Goal: Task Accomplishment & Management: Manage account settings

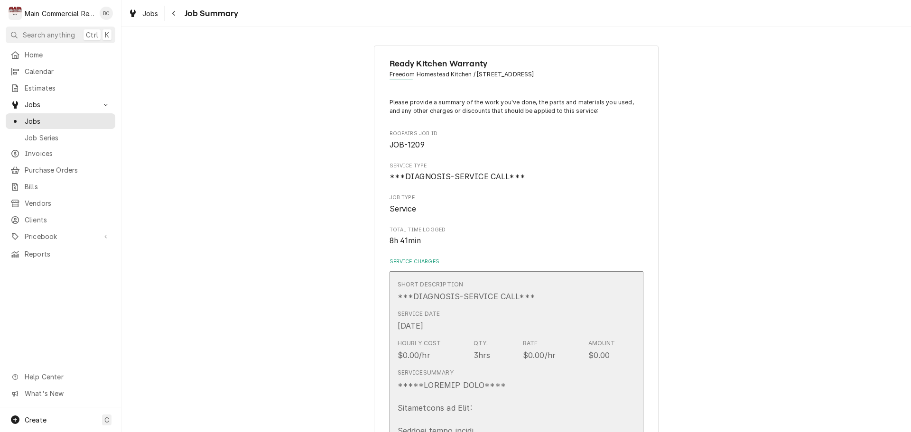
scroll to position [774, 0]
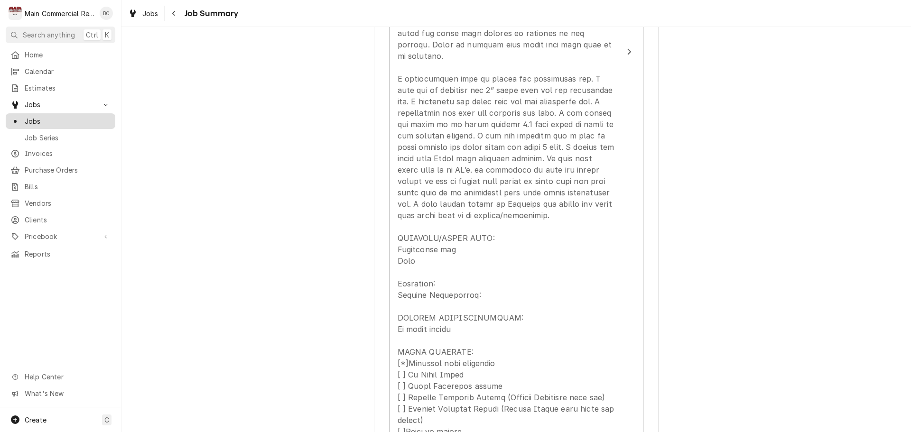
click at [33, 116] on span "Jobs" at bounding box center [68, 121] width 86 height 10
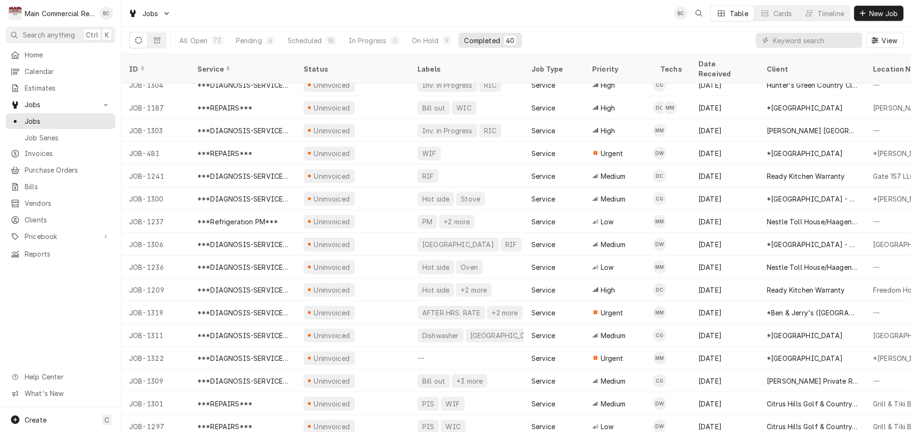
scroll to position [558, 0]
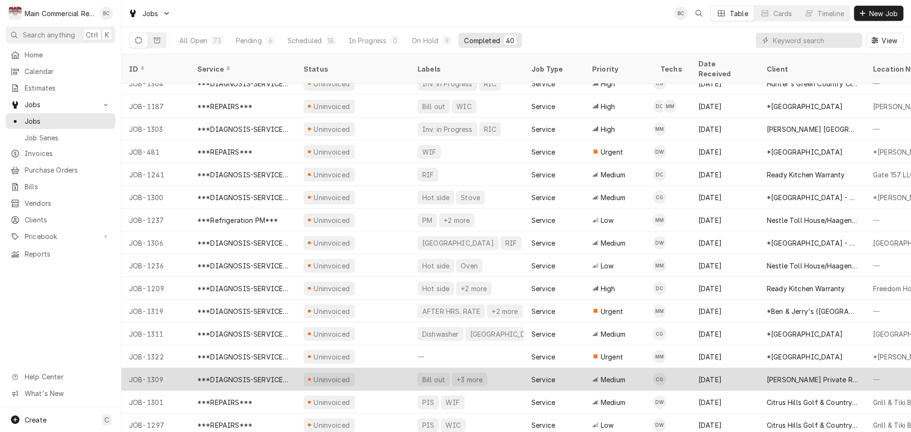
click at [257, 375] on div "***DIAGNOSIS-SERVICE CALL***" at bounding box center [242, 380] width 91 height 10
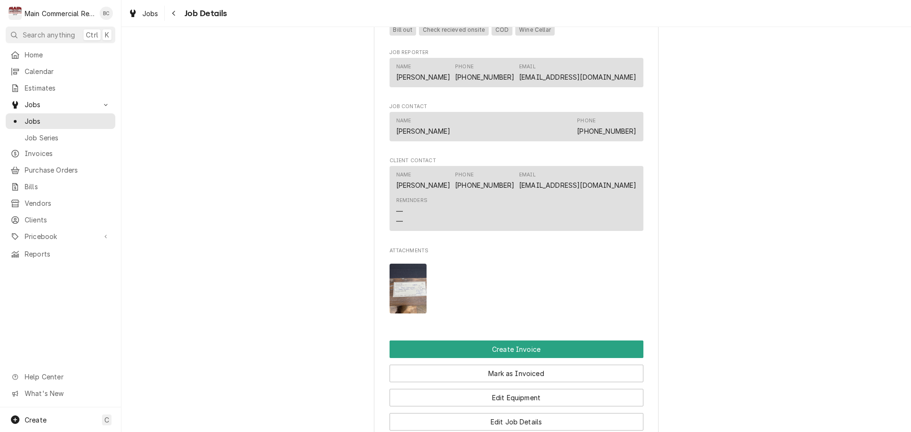
scroll to position [807, 0]
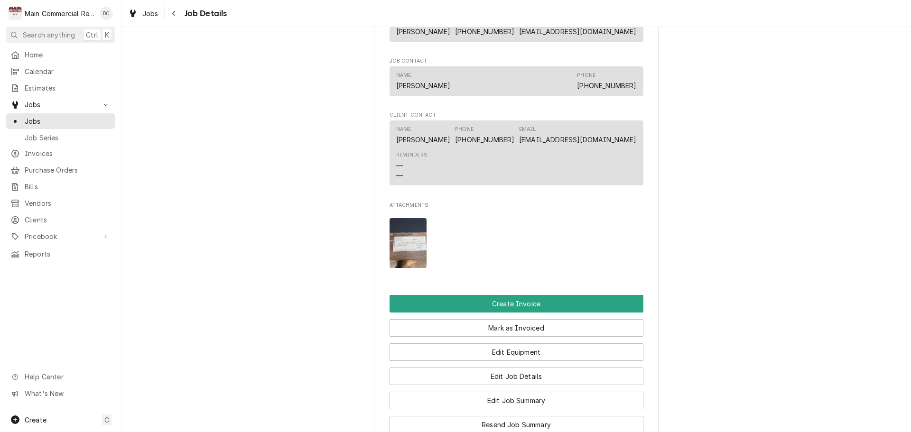
click at [397, 268] on img "Attachments" at bounding box center [409, 243] width 38 height 50
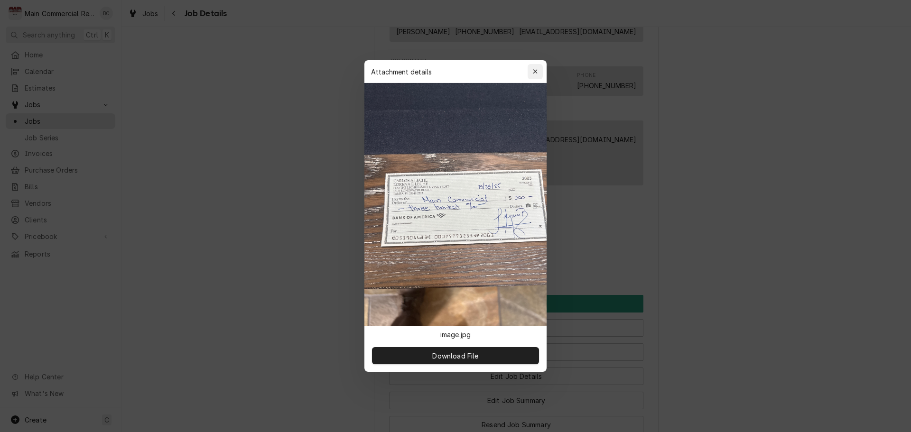
click at [536, 73] on icon "button" at bounding box center [535, 71] width 5 height 7
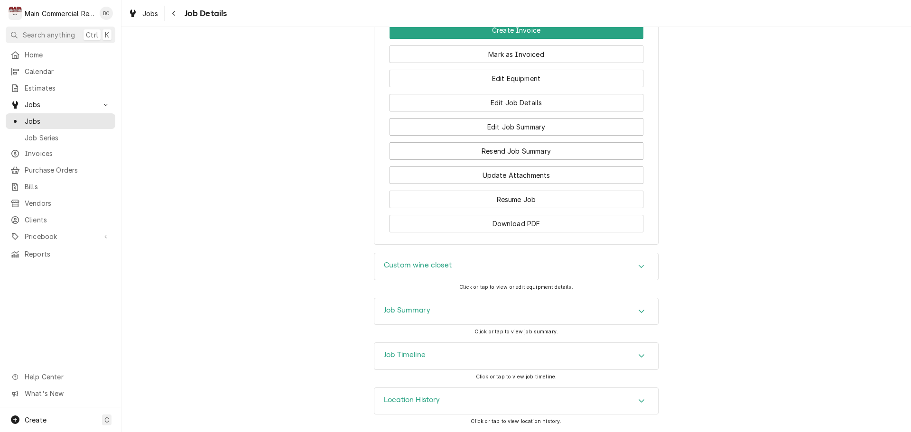
scroll to position [1103, 0]
click at [386, 310] on h3 "Job Summary" at bounding box center [407, 310] width 47 height 9
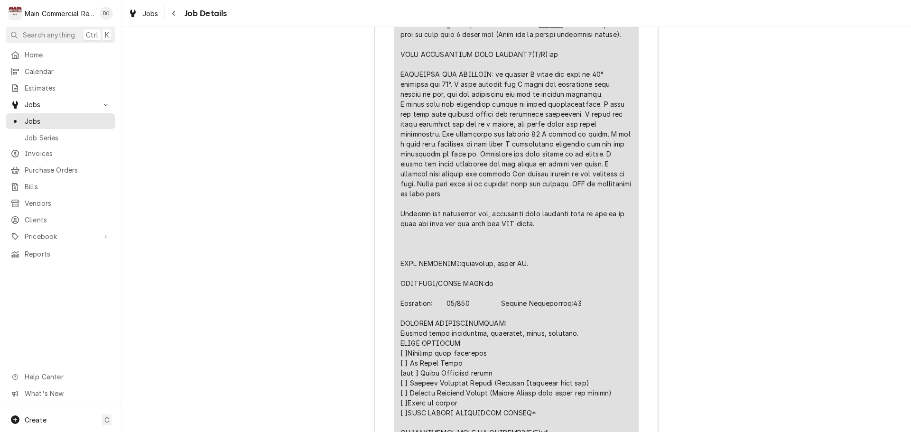
scroll to position [1720, 0]
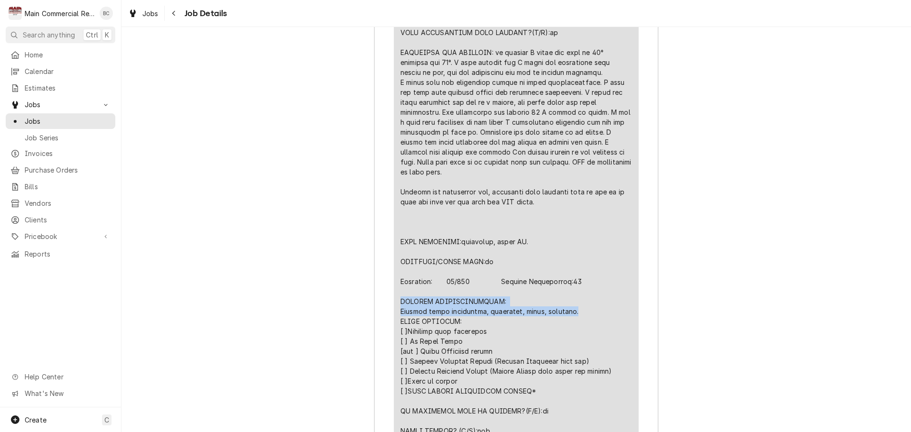
drag, startPoint x: 398, startPoint y: 322, endPoint x: 568, endPoint y: 338, distance: 170.6
click at [568, 338] on div "Line Item" at bounding box center [517, 222] width 232 height 588
copy div "FURTHER RECOMMENDATIONS: Replace start components, capacitor, relay, overload."
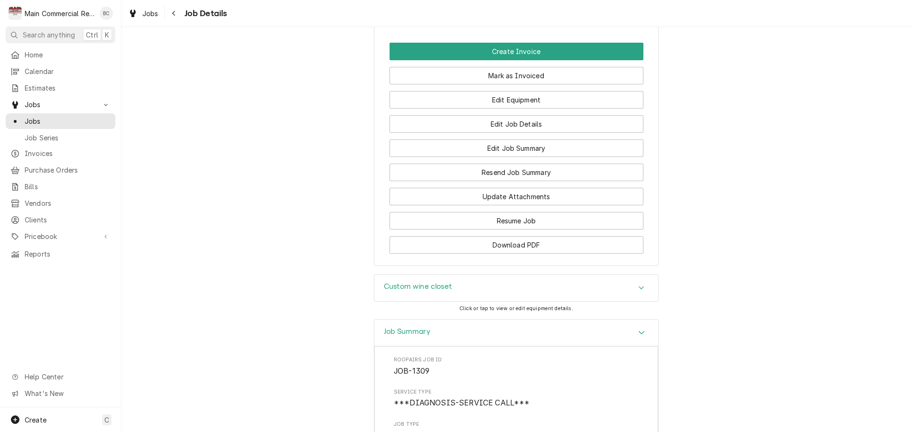
scroll to position [1056, 0]
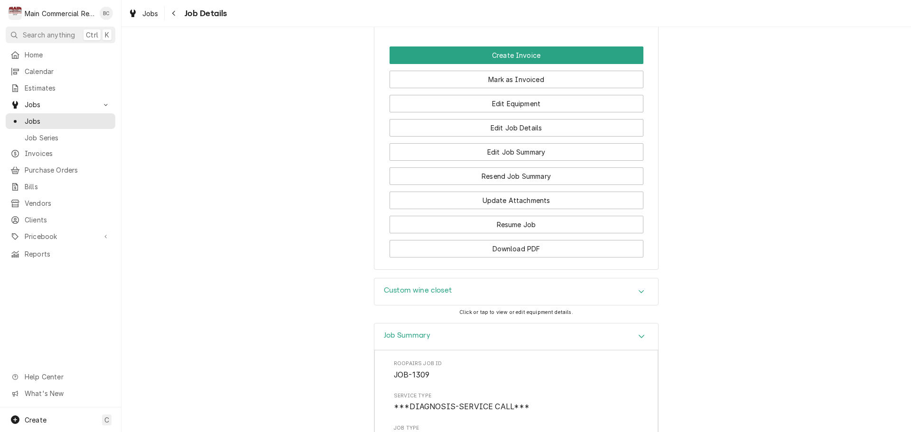
click at [409, 295] on h3 "Custom wine closet" at bounding box center [418, 290] width 68 height 9
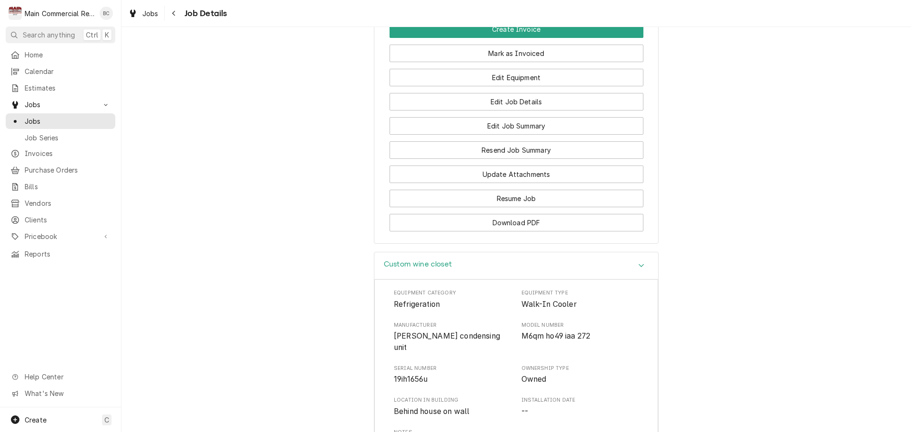
scroll to position [1103, 0]
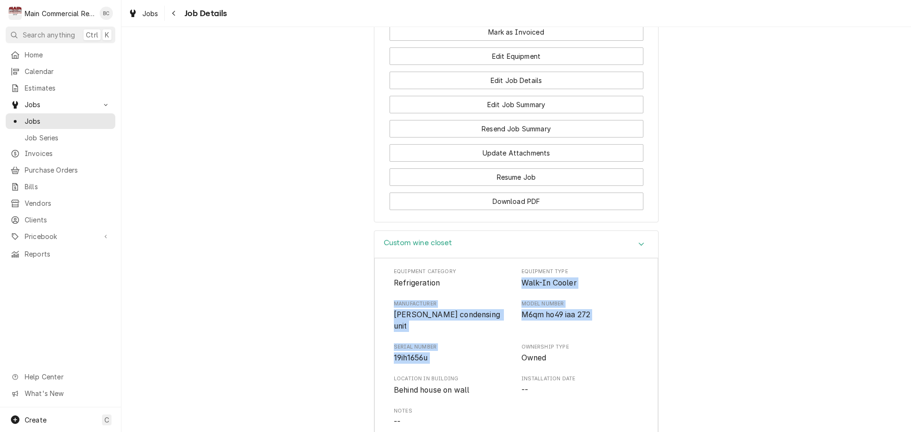
drag, startPoint x: 518, startPoint y: 303, endPoint x: 516, endPoint y: 354, distance: 50.9
click at [516, 354] on div "Equipment Category Refrigeration Equipment Type Walk-In Cooler Manufacturer Cop…" at bounding box center [516, 364] width 245 height 192
copy div "Walk-In Cooler Manufacturer Copeland condensing unit Model Number M6qm ho49 iaa…"
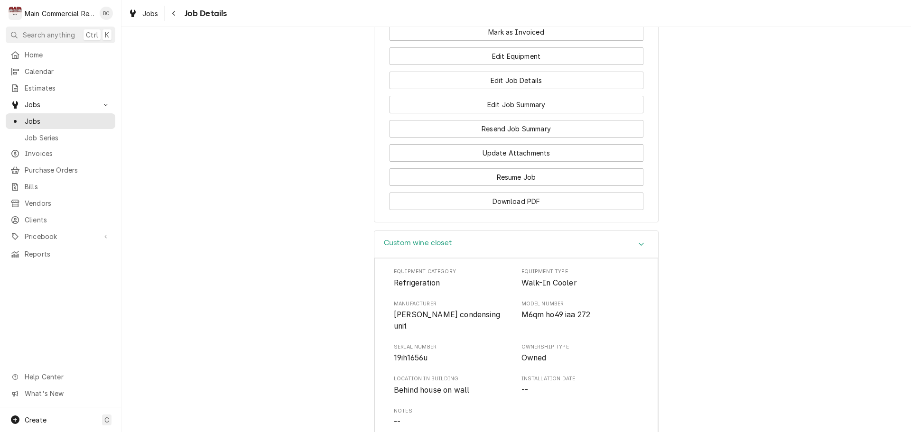
click at [357, 315] on div "Custom wine closet Equipment Category Refrigeration Equipment Type Walk-In Cool…" at bounding box center [517, 407] width 790 height 352
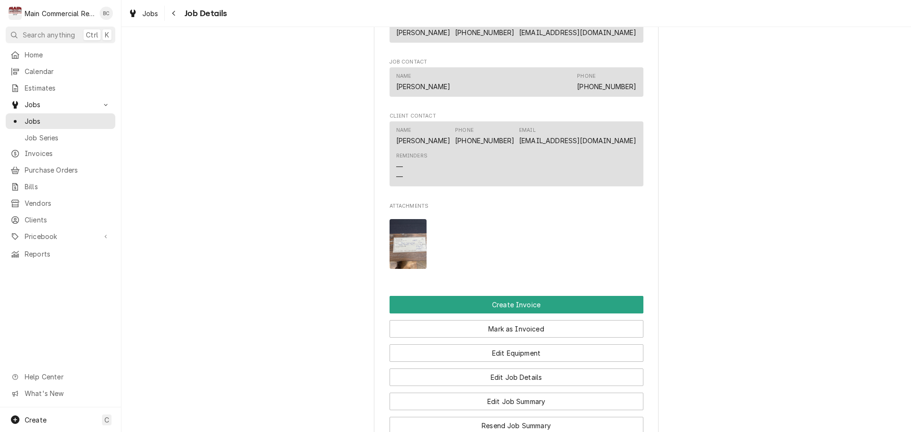
scroll to position [810, 0]
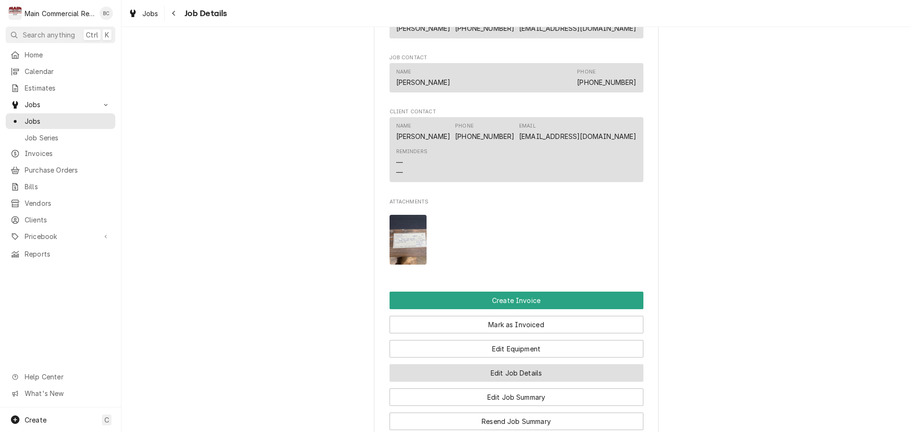
click at [486, 382] on button "Edit Job Details" at bounding box center [517, 374] width 254 height 18
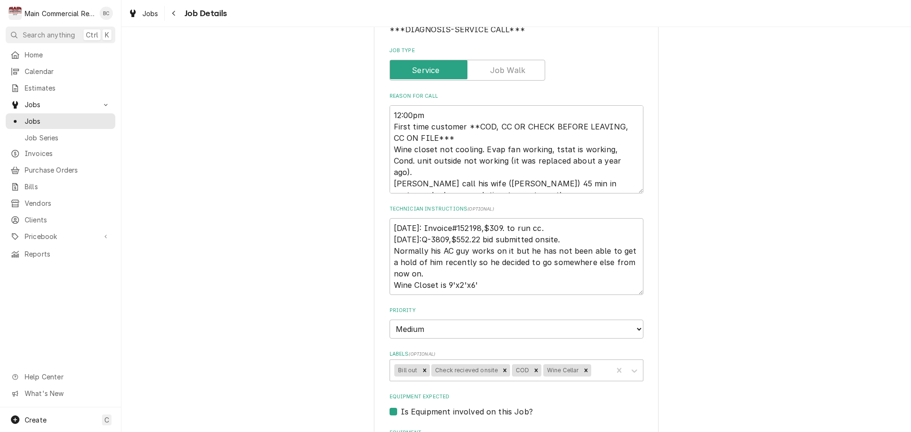
scroll to position [190, 0]
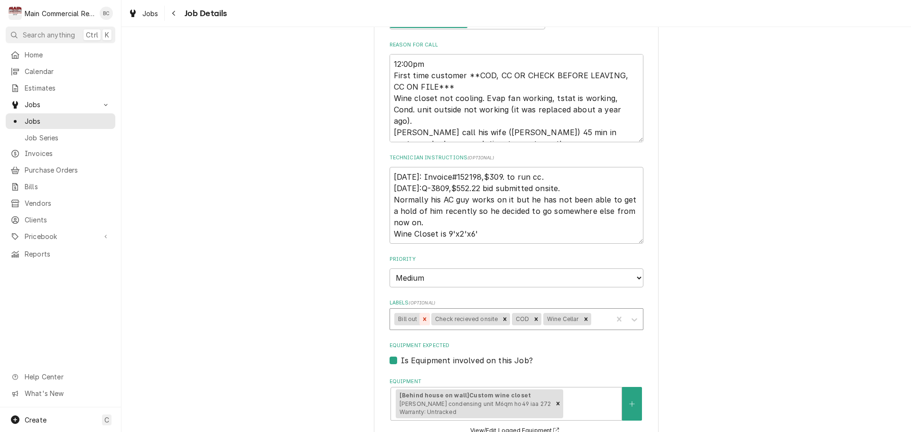
click at [423, 319] on icon "Remove Bill out" at bounding box center [424, 319] width 3 height 3
type textarea "x"
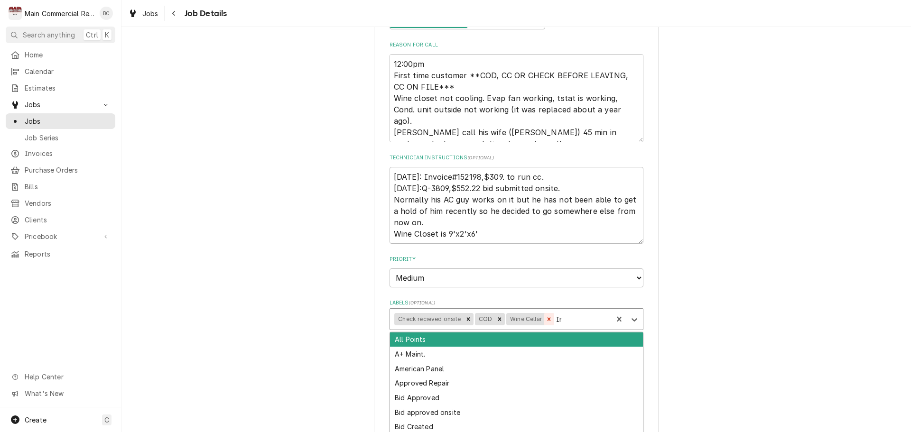
type input "Inv"
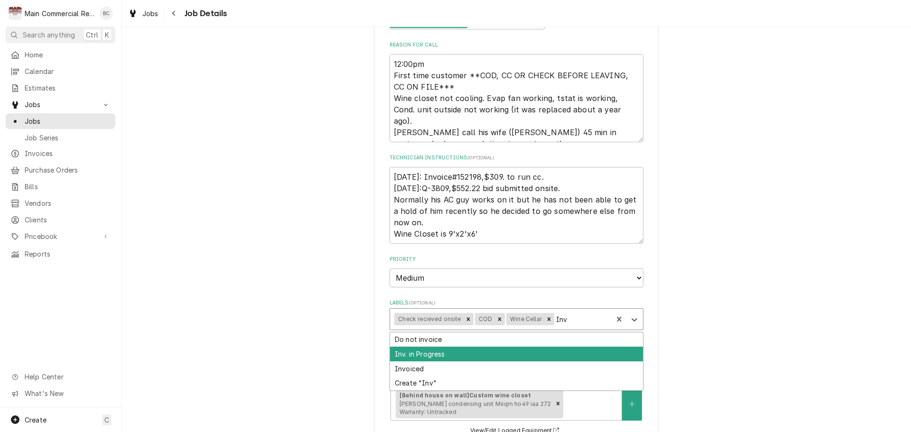
click at [436, 359] on div "Inv. in Progress" at bounding box center [516, 354] width 253 height 15
type textarea "x"
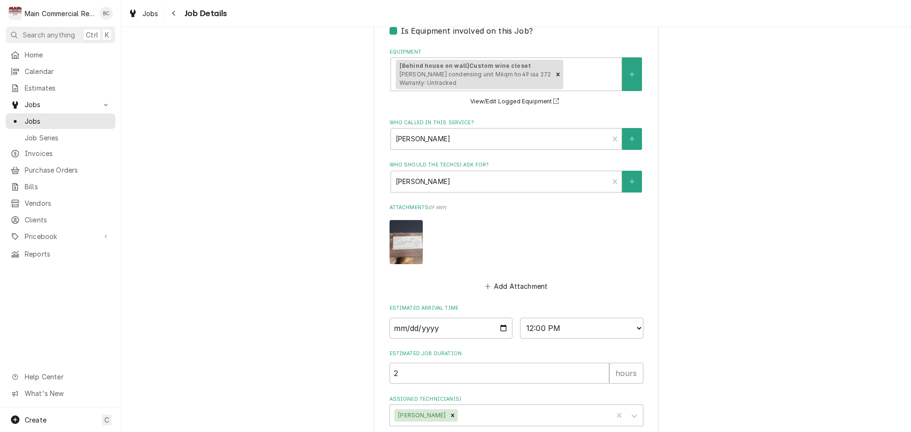
scroll to position [586, 0]
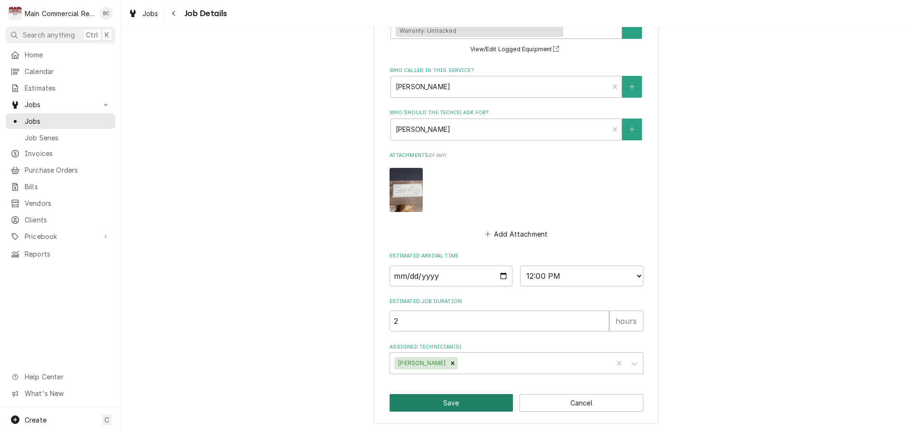
click at [447, 403] on button "Save" at bounding box center [452, 403] width 124 height 18
type textarea "x"
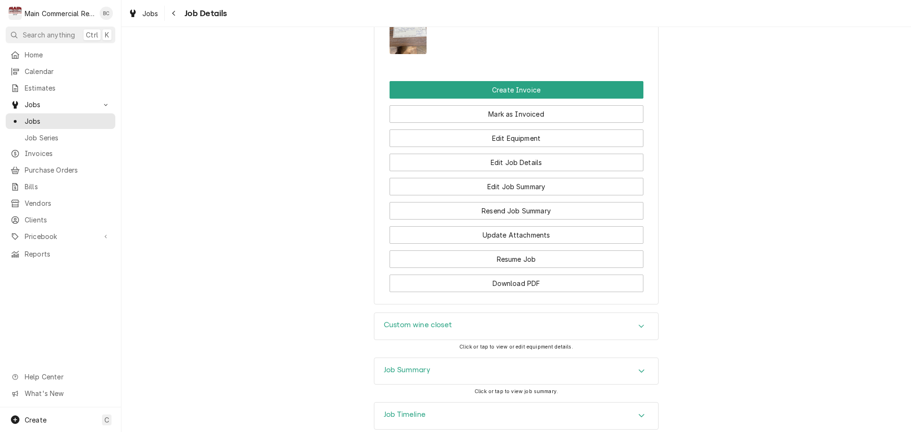
scroll to position [1103, 0]
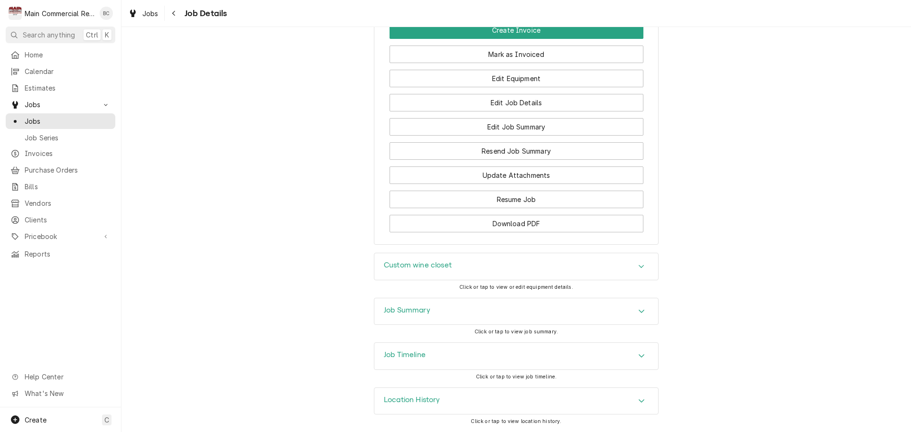
click at [393, 313] on h3 "Job Summary" at bounding box center [407, 310] width 47 height 9
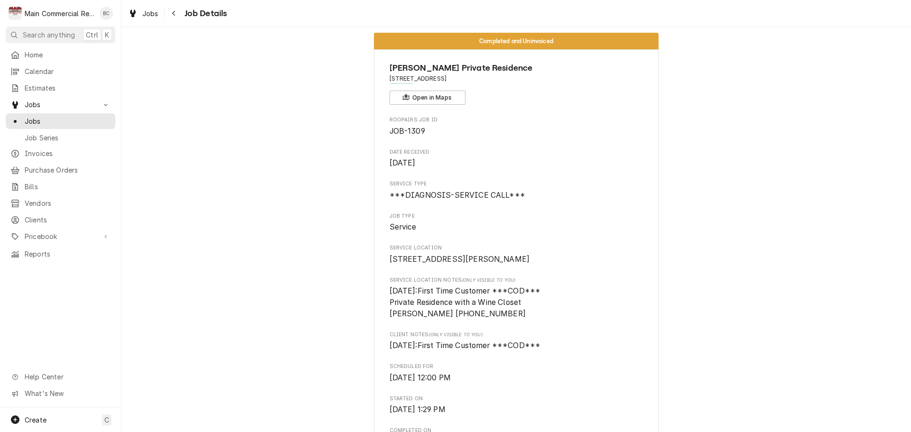
scroll to position [0, 0]
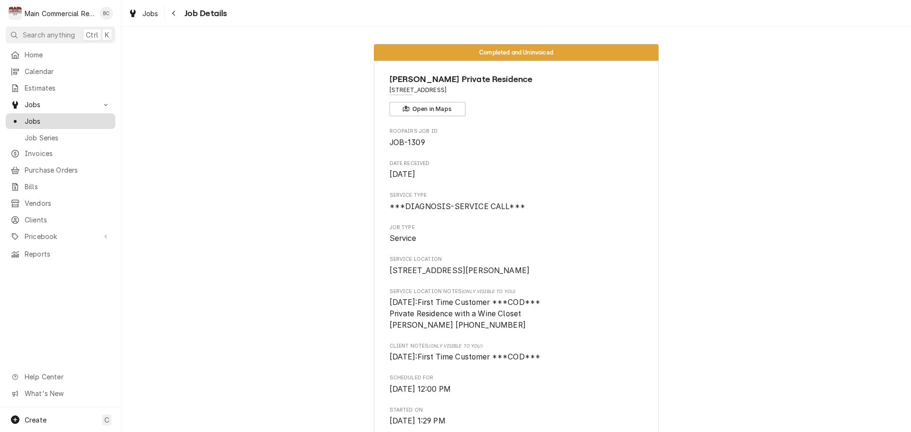
click at [79, 120] on span "Jobs" at bounding box center [68, 121] width 86 height 10
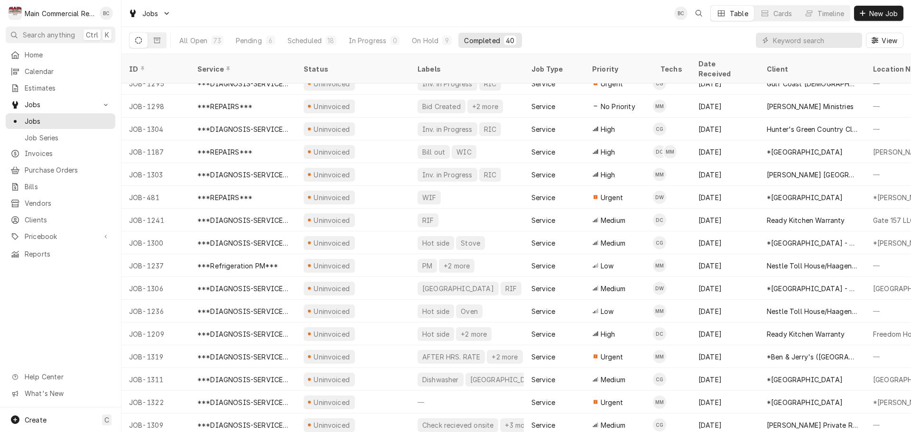
scroll to position [558, 0]
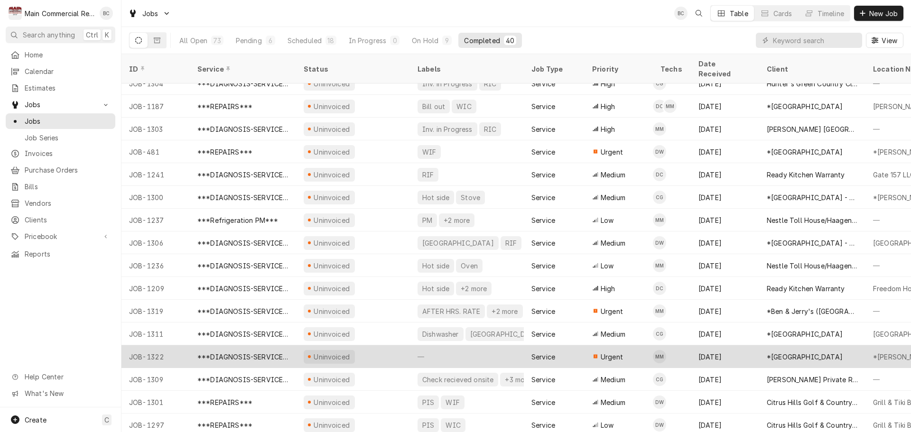
click at [245, 352] on div "***DIAGNOSIS-SERVICE CALL***" at bounding box center [242, 357] width 91 height 10
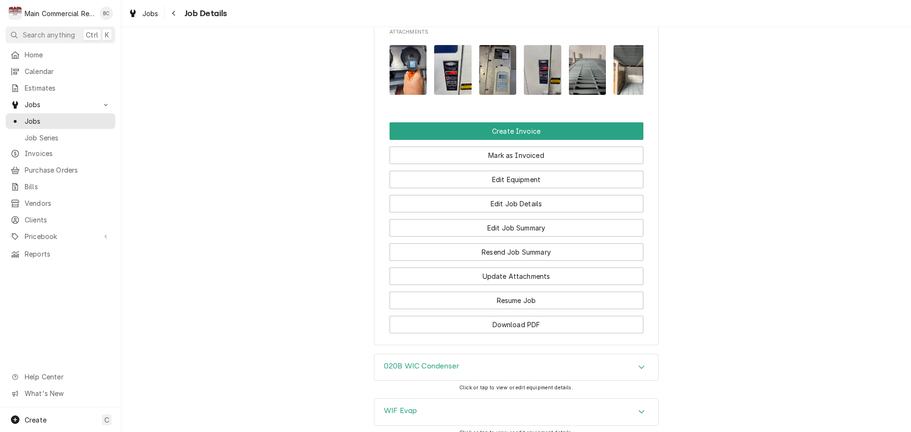
scroll to position [1139, 0]
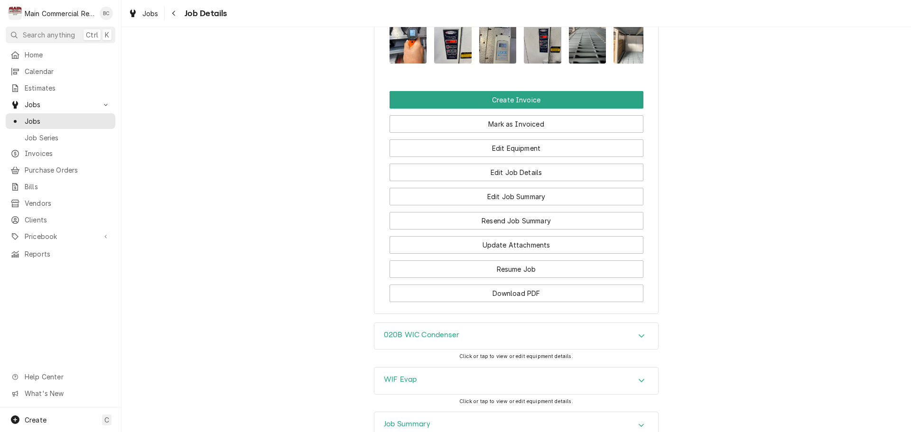
click at [402, 331] on h3 "020B WIC Condenser" at bounding box center [421, 335] width 75 height 9
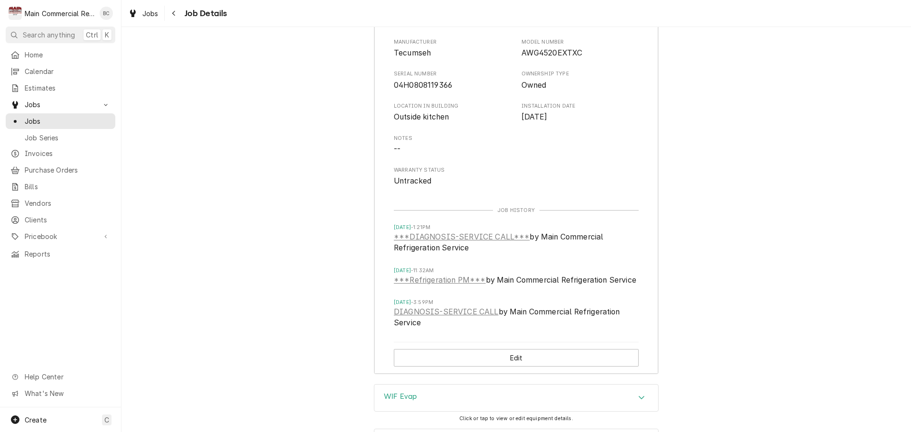
scroll to position [1567, 0]
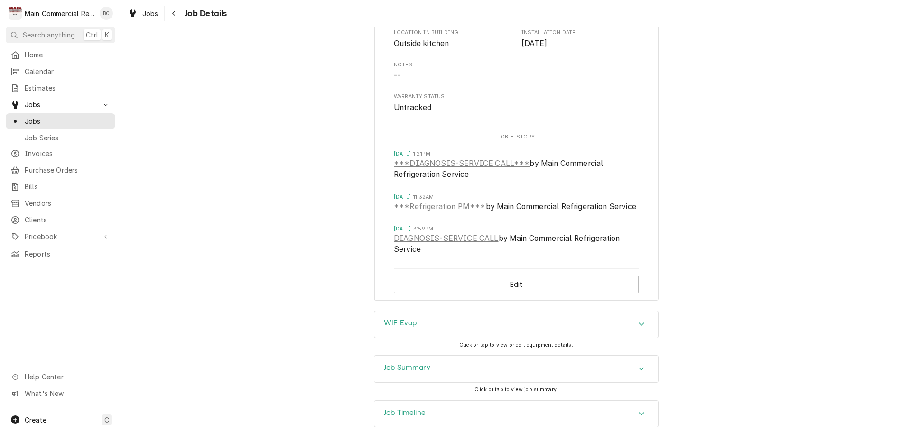
click at [397, 320] on h3 "WIF Evap" at bounding box center [400, 323] width 33 height 9
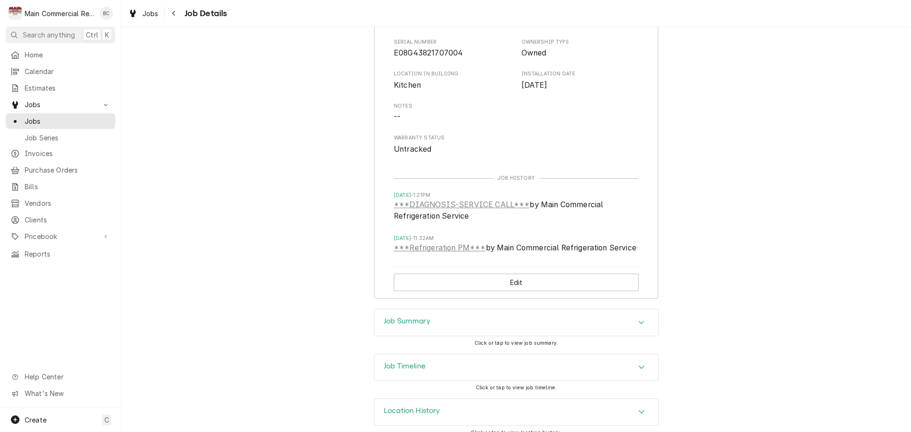
scroll to position [1946, 0]
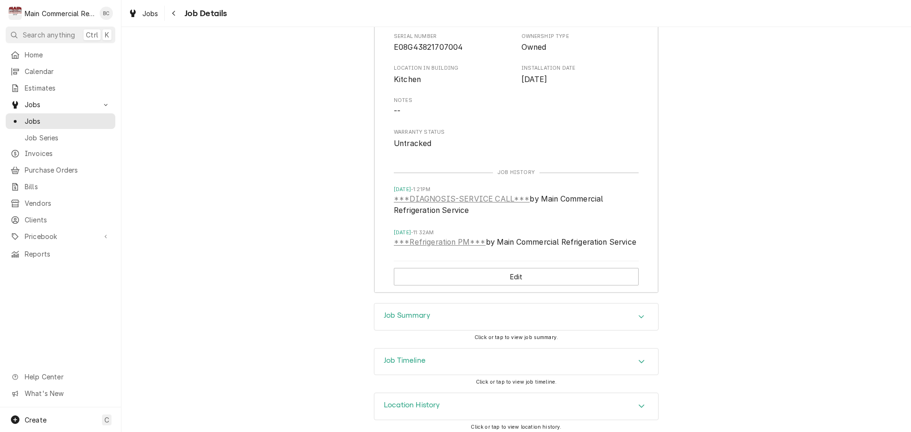
click at [411, 318] on div "Job Summary" at bounding box center [407, 316] width 47 height 11
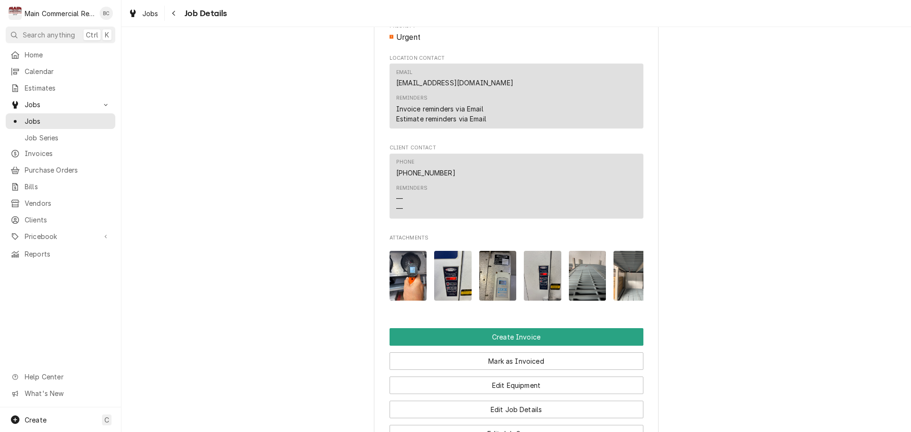
scroll to position [1044, 0]
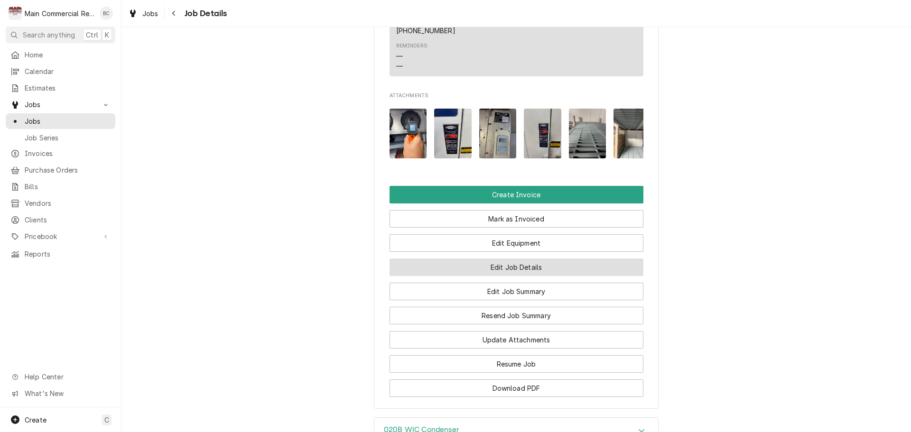
click at [412, 263] on button "Edit Job Details" at bounding box center [517, 268] width 254 height 18
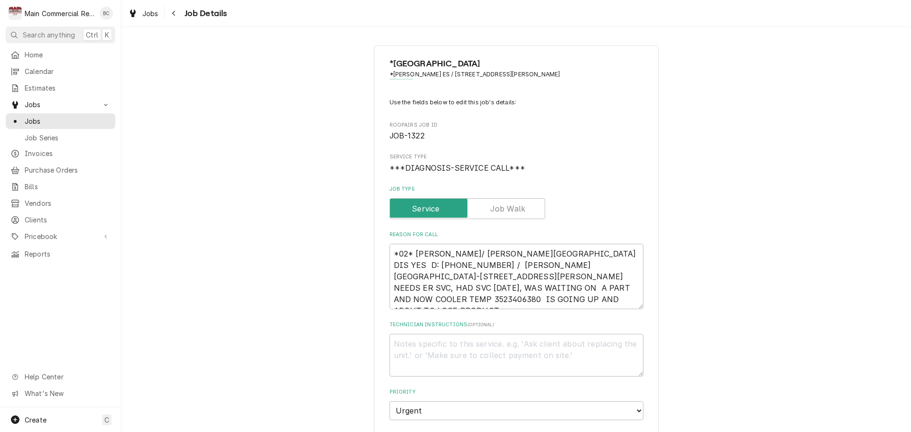
type textarea "x"
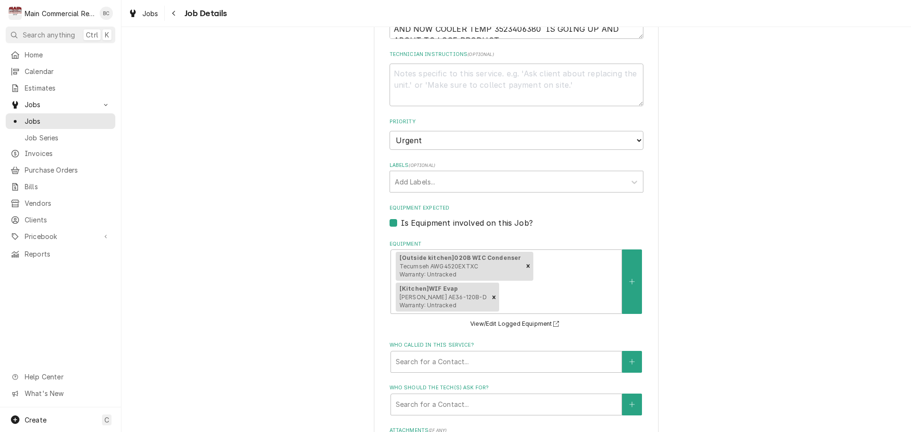
scroll to position [285, 0]
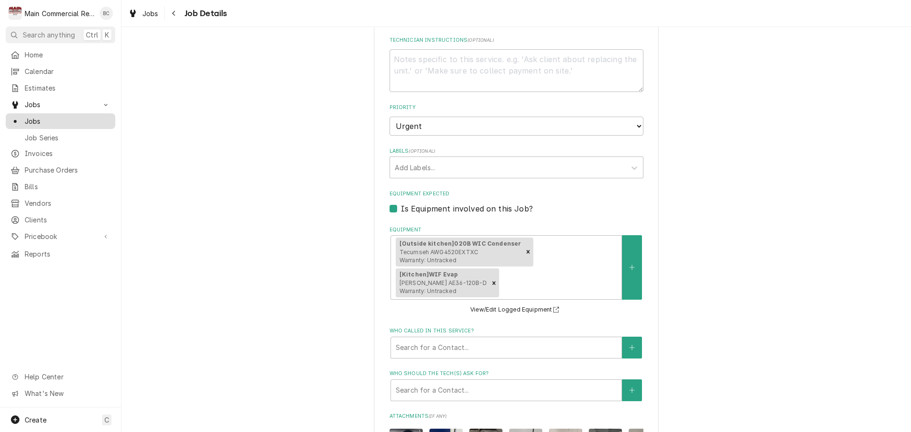
click at [64, 117] on span "Jobs" at bounding box center [68, 121] width 86 height 10
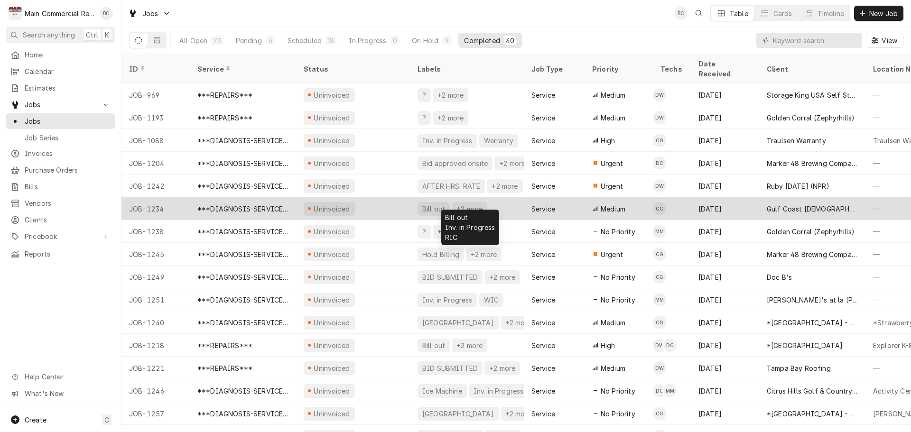
click at [433, 204] on div "Bill out" at bounding box center [434, 209] width 25 height 10
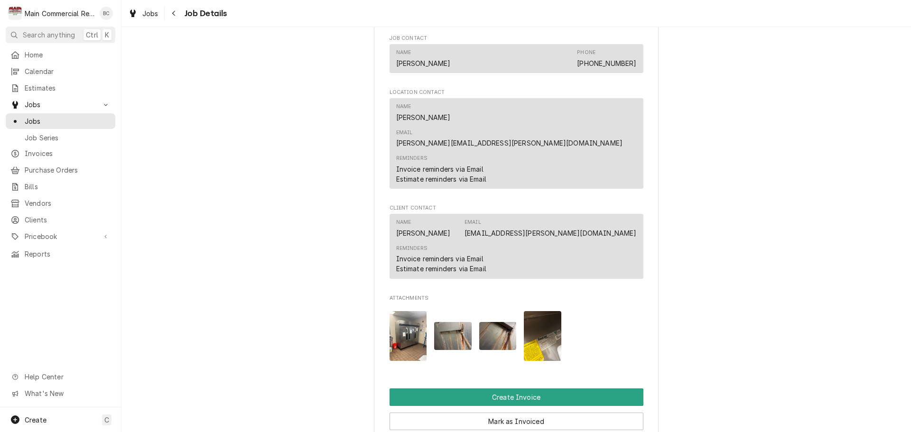
scroll to position [807, 0]
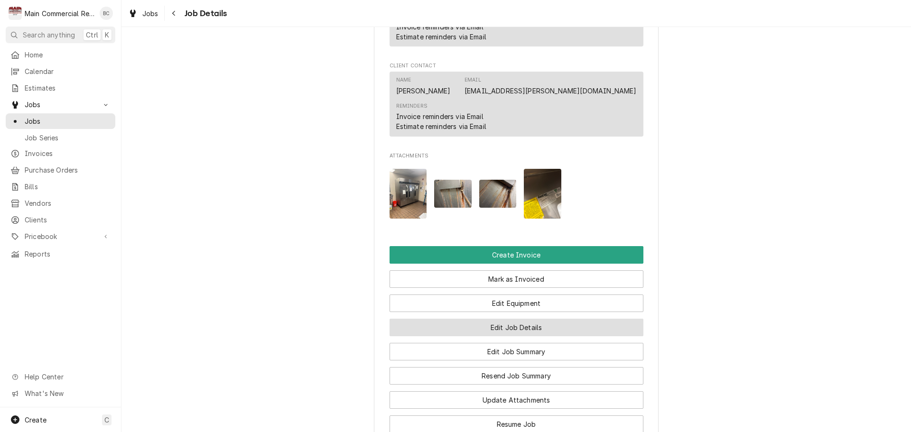
click at [474, 319] on button "Edit Job Details" at bounding box center [517, 328] width 254 height 18
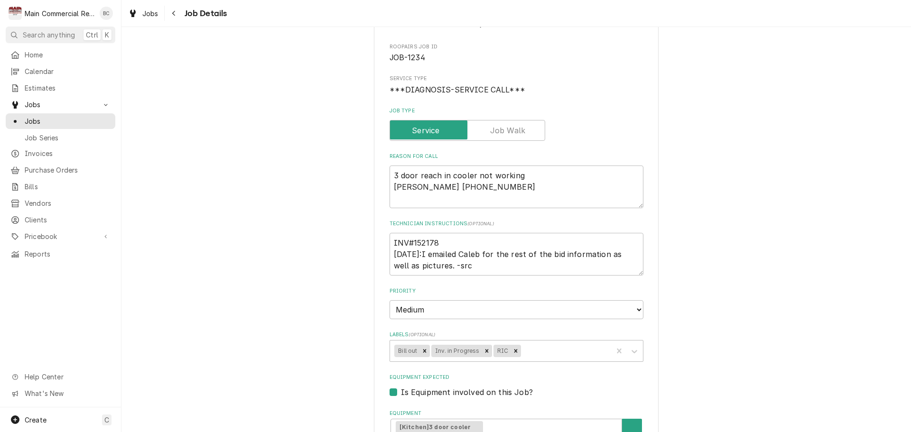
scroll to position [95, 0]
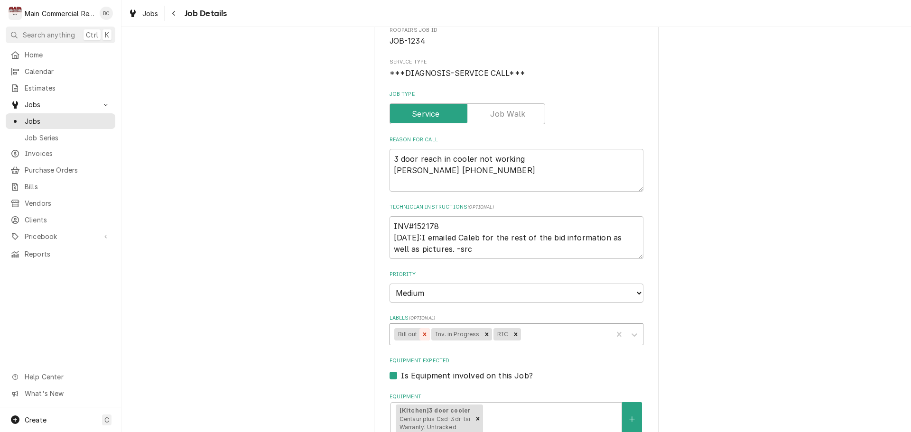
click at [422, 336] on icon "Remove Bill out" at bounding box center [425, 334] width 7 height 7
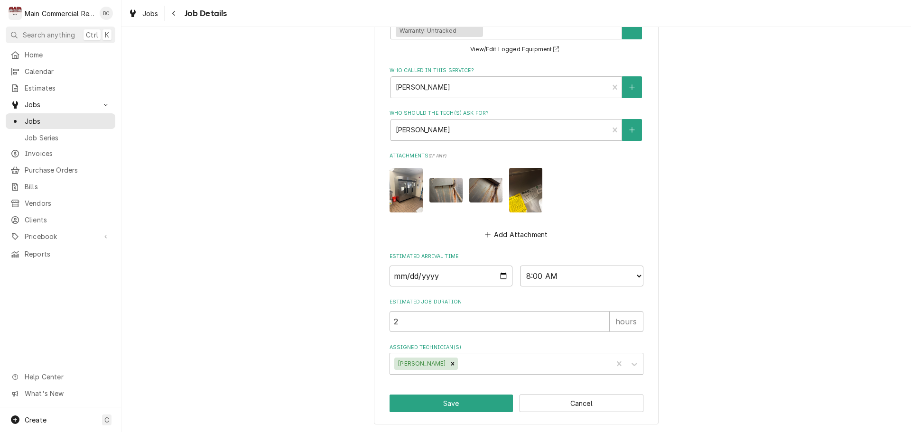
scroll to position [492, 0]
click at [429, 406] on button "Save" at bounding box center [452, 403] width 124 height 18
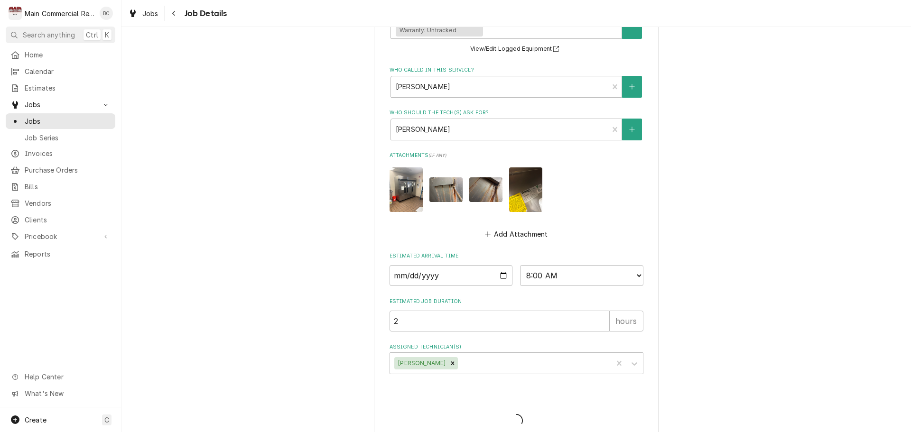
type textarea "x"
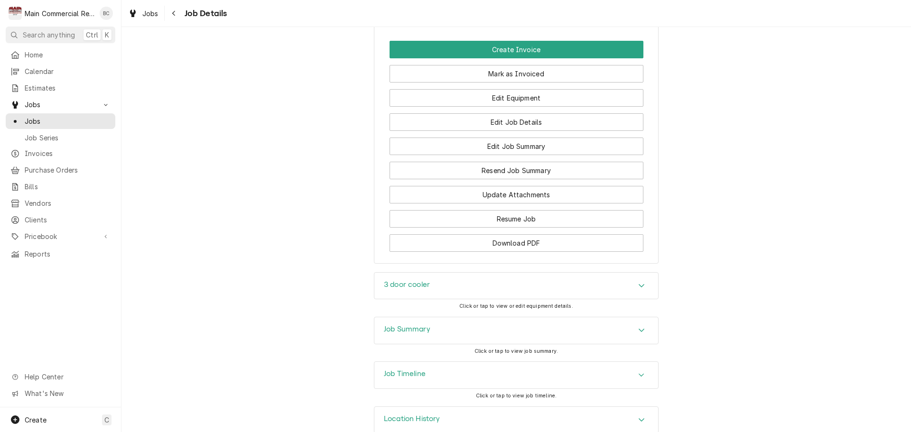
scroll to position [1017, 0]
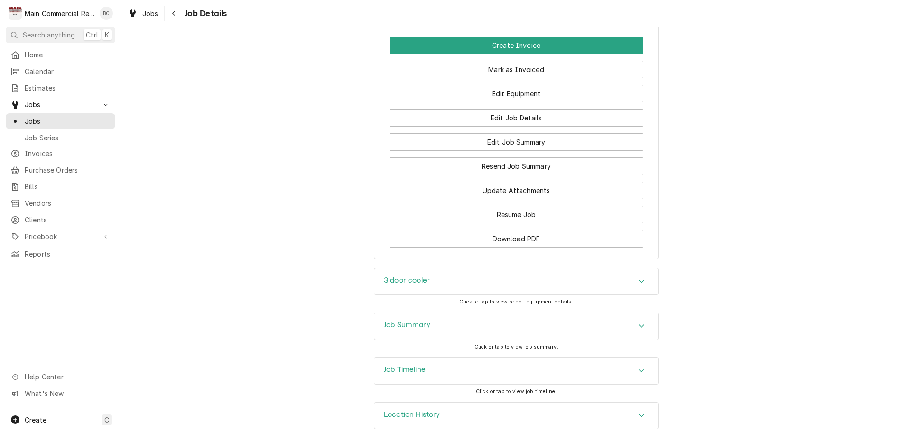
click at [391, 321] on h3 "Job Summary" at bounding box center [407, 325] width 47 height 9
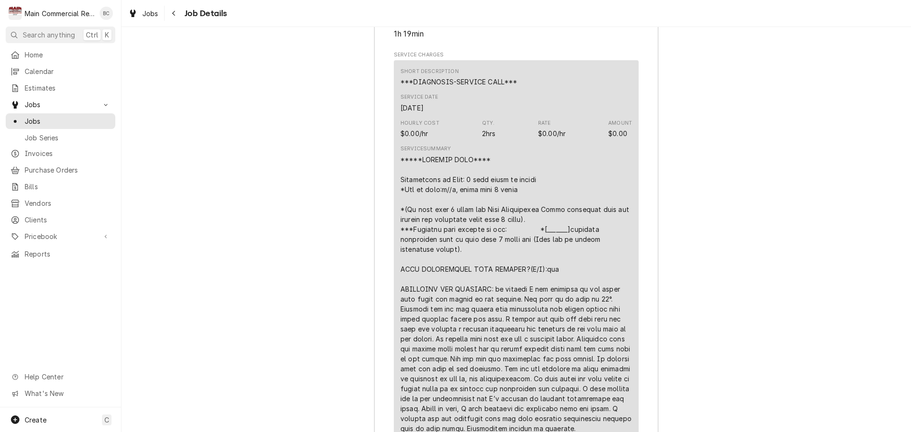
scroll to position [1207, 0]
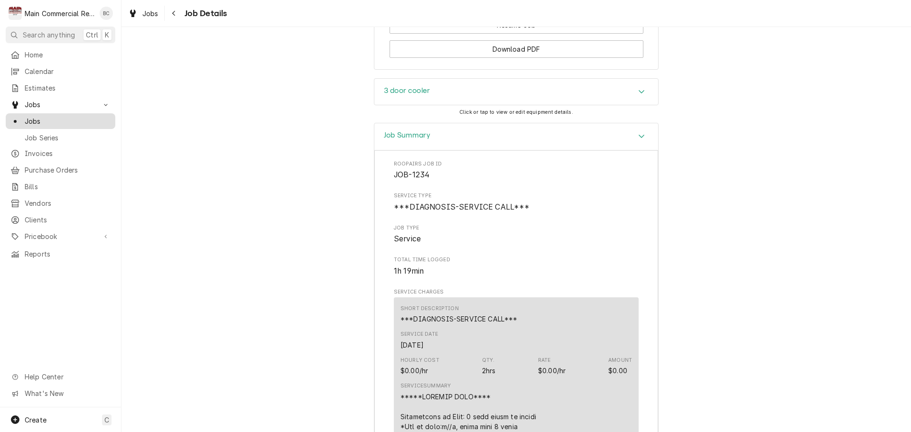
click at [99, 122] on span "Jobs" at bounding box center [68, 121] width 86 height 10
